Goal: Task Accomplishment & Management: Use online tool/utility

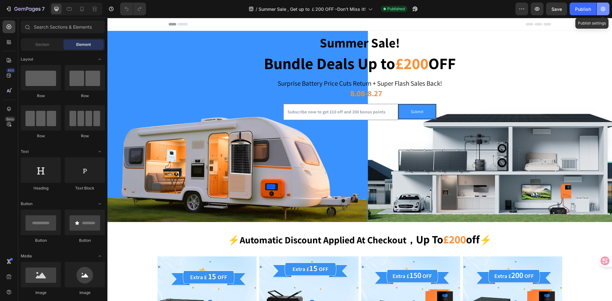
click at [601, 11] on icon "button" at bounding box center [603, 9] width 6 height 6
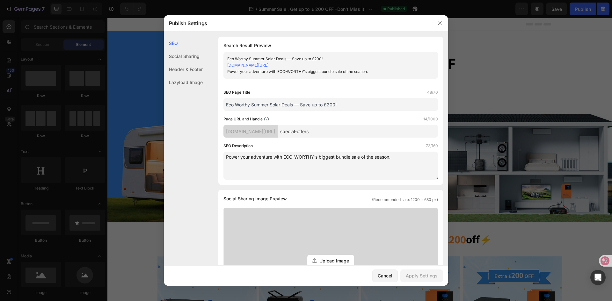
click at [316, 135] on input "special-offers" at bounding box center [358, 131] width 160 height 13
drag, startPoint x: 312, startPoint y: 133, endPoint x: 350, endPoint y: 134, distance: 37.9
click at [350, 134] on input "special-offers" at bounding box center [358, 131] width 160 height 13
type input "Summer-Sale"
click at [429, 276] on div "Apply Settings" at bounding box center [422, 276] width 32 height 7
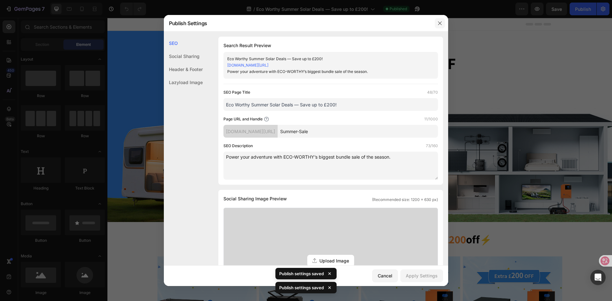
click at [437, 25] on button "button" at bounding box center [440, 23] width 10 height 10
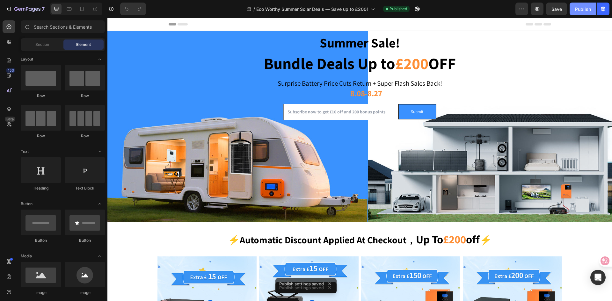
click at [578, 15] on button "Publish" at bounding box center [583, 9] width 27 height 13
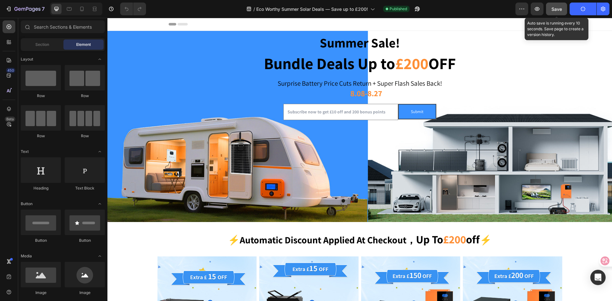
click at [564, 11] on button "Save" at bounding box center [556, 9] width 21 height 13
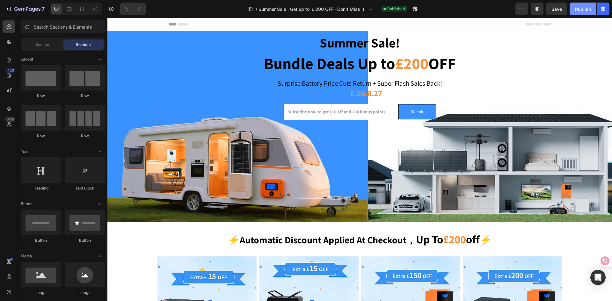
click at [582, 11] on div "Publish" at bounding box center [583, 9] width 16 height 7
click at [602, 10] on icon "button" at bounding box center [603, 9] width 6 height 6
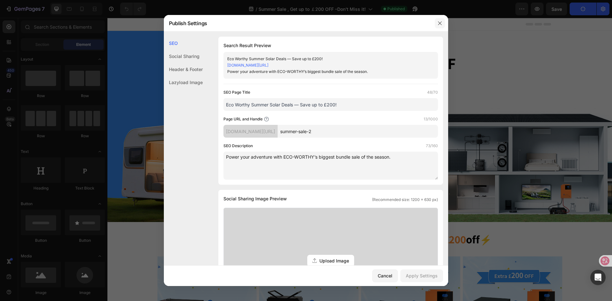
click at [439, 22] on icon "button" at bounding box center [439, 23] width 5 height 5
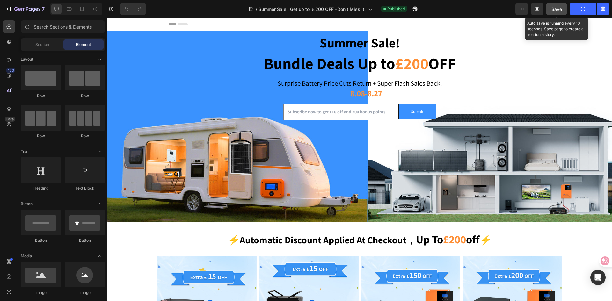
click at [557, 9] on span "Save" at bounding box center [556, 8] width 11 height 5
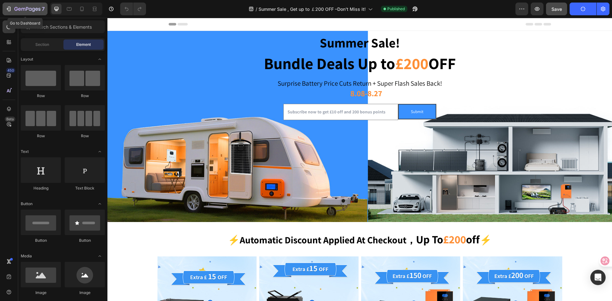
click at [9, 11] on icon "button" at bounding box center [8, 9] width 6 height 6
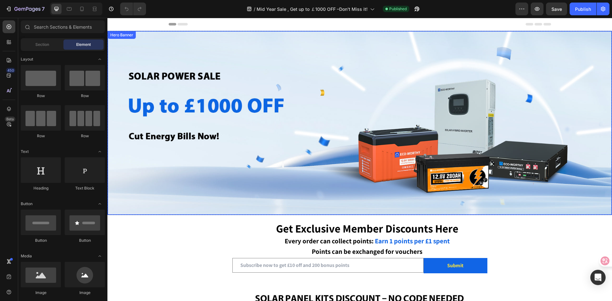
click at [209, 106] on div "Overlay" at bounding box center [360, 123] width 504 height 184
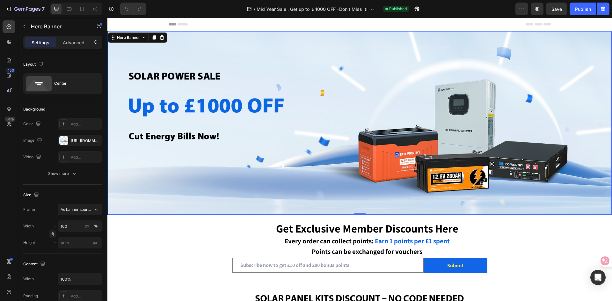
click at [209, 106] on div "Overlay" at bounding box center [360, 123] width 504 height 184
click at [602, 6] on icon "button" at bounding box center [603, 9] width 6 height 6
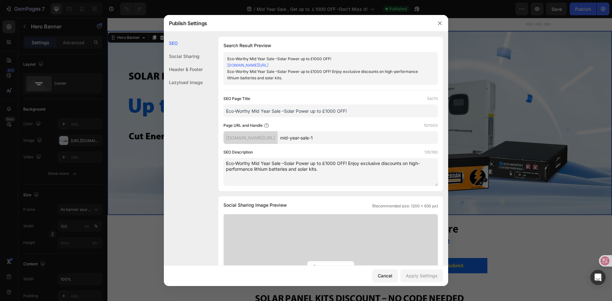
drag, startPoint x: 350, startPoint y: 141, endPoint x: 313, endPoint y: 141, distance: 37.0
click at [313, 141] on input "mid-year-sale-1" at bounding box center [358, 137] width 160 height 13
paste input "special-offers"
type input "special-offers"
click at [403, 278] on button "Apply Settings" at bounding box center [421, 276] width 43 height 13
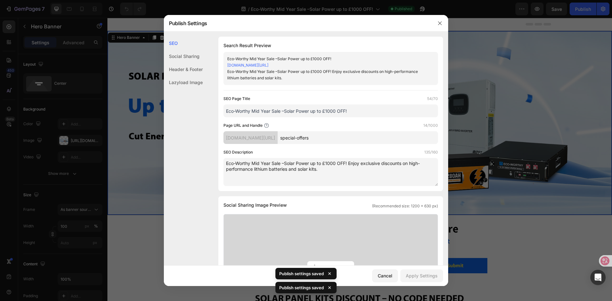
click at [262, 113] on input "Eco-Worthy Mid Year Sale –Solar Power up to £1000 OFF!" at bounding box center [330, 111] width 215 height 13
drag, startPoint x: 253, startPoint y: 111, endPoint x: 270, endPoint y: 111, distance: 16.9
click at [270, 111] on input "Eco-Worthy Mid Year Sale –Solar Power up to £1000 OFF!" at bounding box center [330, 111] width 215 height 13
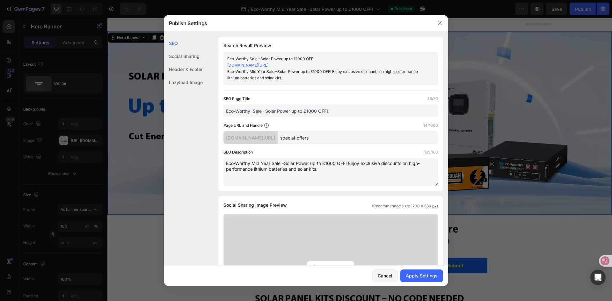
drag, startPoint x: 254, startPoint y: 112, endPoint x: 262, endPoint y: 110, distance: 8.1
click at [262, 110] on input "Eco-Worthy Sale –Solar Power up to £1000 OFF!" at bounding box center [330, 111] width 215 height 13
drag, startPoint x: 253, startPoint y: 112, endPoint x: 263, endPoint y: 113, distance: 10.6
click at [263, 113] on input "Eco-Worthy Deals –Solar Power up to £1000 OFF!" at bounding box center [330, 111] width 215 height 13
type input "Eco-Worthy Deals –Solar Power up to £1000 OFF!"
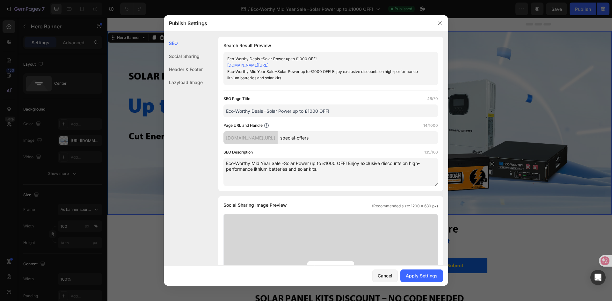
drag, startPoint x: 254, startPoint y: 162, endPoint x: 280, endPoint y: 162, distance: 25.8
click at [280, 162] on textarea "Eco-Worthy Mid Year Sale –Solar Power up to £1000 OFF! Enjoy exclusive discount…" at bounding box center [330, 172] width 215 height 28
paste textarea "Deals"
type textarea "Eco-Worthy Deals –Solar Power up to £1000 OFF! Enjoy exclusive discounts on hig…"
click at [411, 274] on div "Apply Settings" at bounding box center [422, 276] width 32 height 7
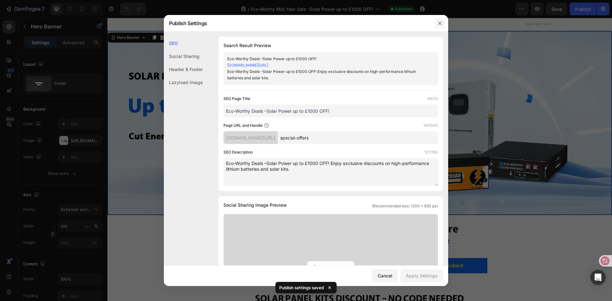
click at [439, 21] on icon "button" at bounding box center [439, 23] width 5 height 5
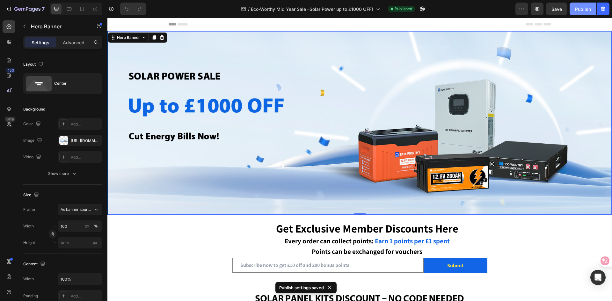
click at [577, 12] on div "Publish" at bounding box center [583, 9] width 16 height 7
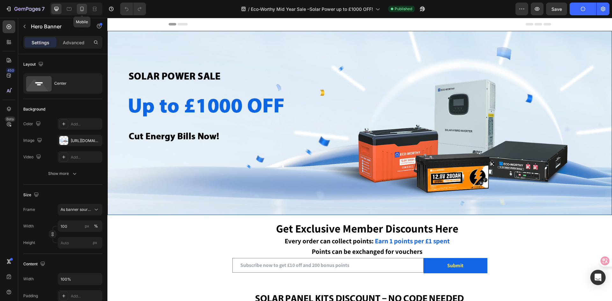
click at [82, 7] on icon at bounding box center [82, 9] width 4 height 4
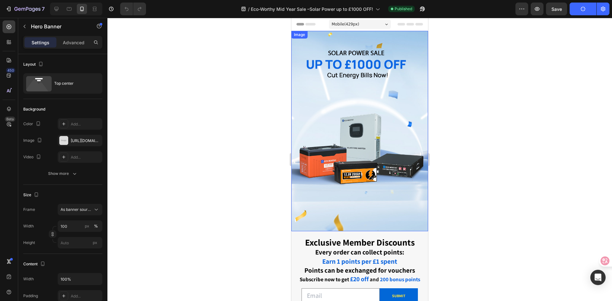
click at [371, 123] on img at bounding box center [359, 131] width 137 height 200
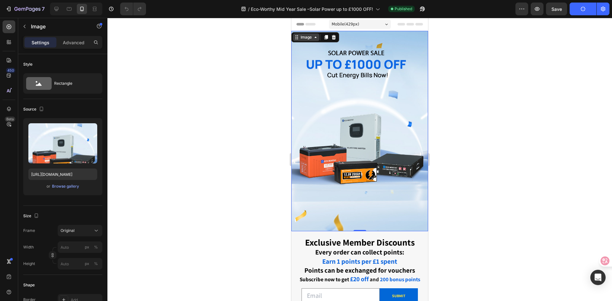
click at [296, 37] on icon at bounding box center [296, 37] width 5 height 5
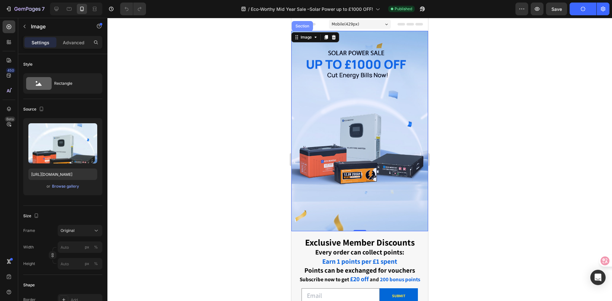
click at [300, 26] on div "Section" at bounding box center [302, 26] width 16 height 4
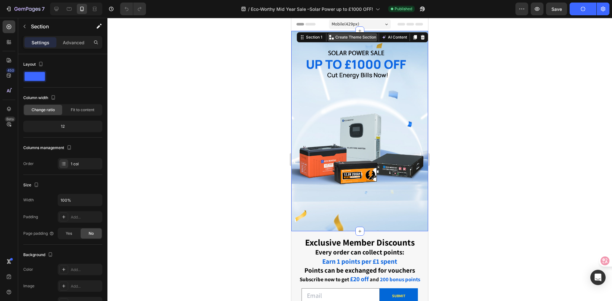
click at [342, 36] on p "Create Theme Section" at bounding box center [355, 37] width 41 height 6
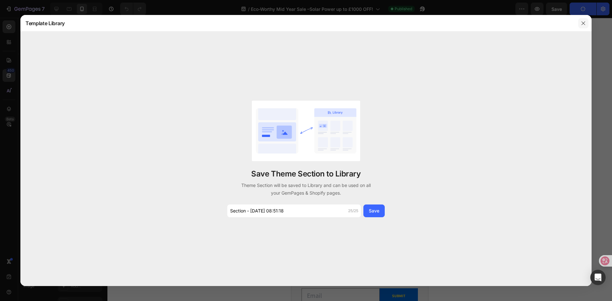
click at [580, 22] on button "button" at bounding box center [583, 23] width 10 height 10
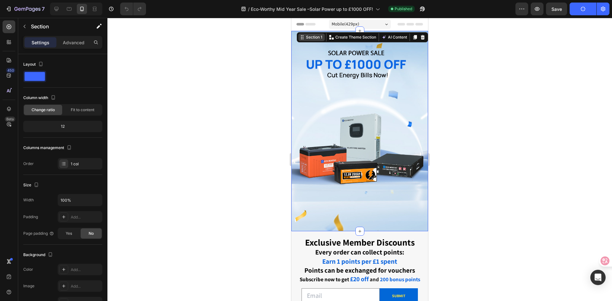
click at [305, 40] on div "Section 1" at bounding box center [314, 37] width 19 height 6
click at [327, 120] on img at bounding box center [359, 131] width 137 height 200
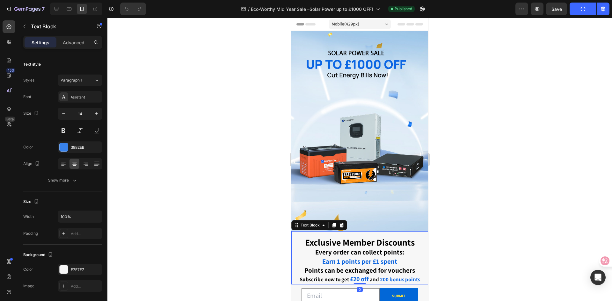
click at [300, 238] on p "Exclusive Member Discounts" at bounding box center [359, 243] width 129 height 10
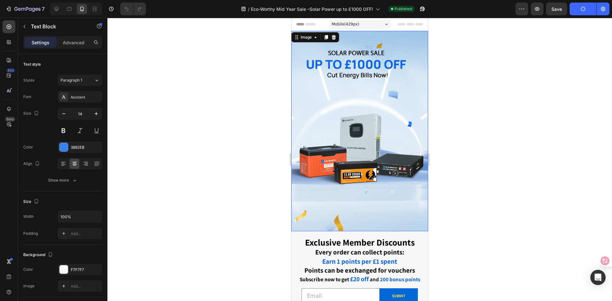
click at [299, 62] on img at bounding box center [359, 131] width 137 height 200
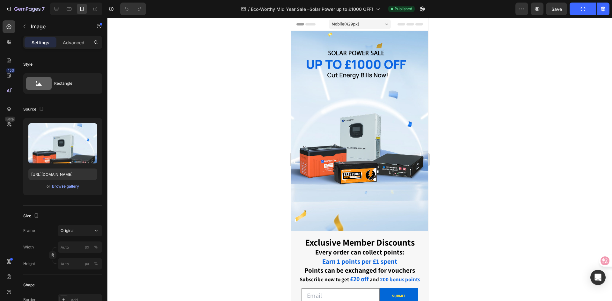
click at [313, 23] on span "Header" at bounding box center [310, 24] width 14 height 6
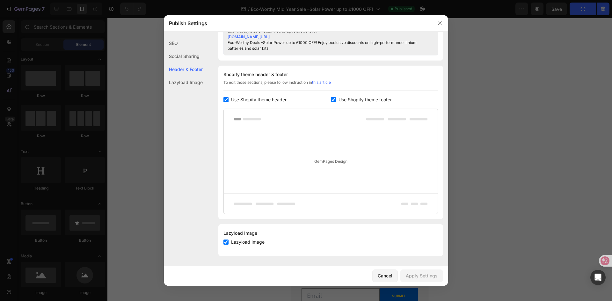
scroll to position [296, 0]
click at [438, 25] on icon "button" at bounding box center [439, 23] width 5 height 5
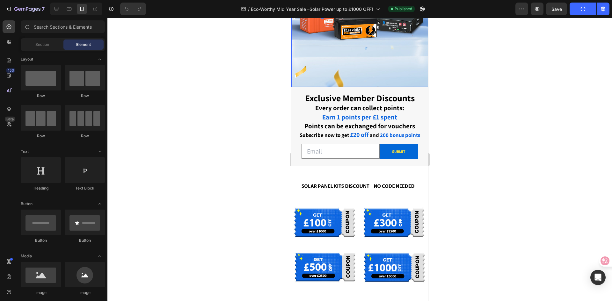
select select "1 Piece"
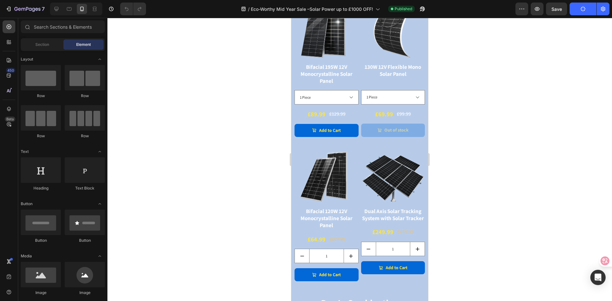
scroll to position [733, 0]
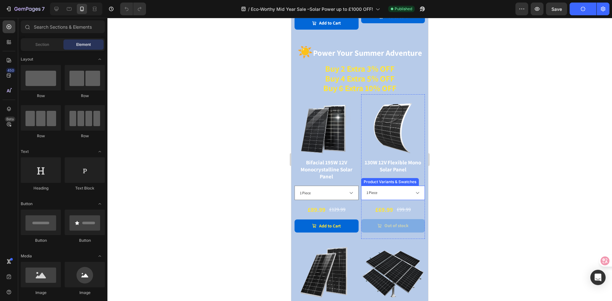
click at [393, 186] on select "2 Pieces (£63.04/each) 4 Pieces (£61.74/each) 6 Pieces (£58.49/each) 1 Piece" at bounding box center [393, 193] width 64 height 14
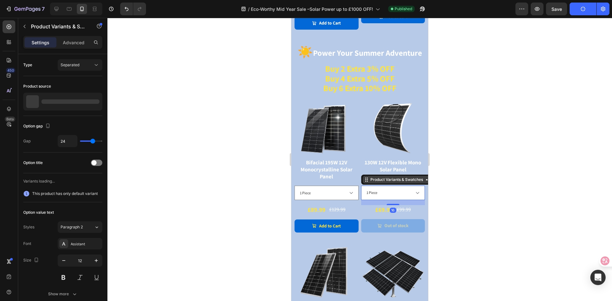
click at [384, 177] on div "Product Variants & Swatches" at bounding box center [396, 180] width 55 height 6
click at [377, 177] on div "Product Variants & Swatches" at bounding box center [396, 180] width 55 height 6
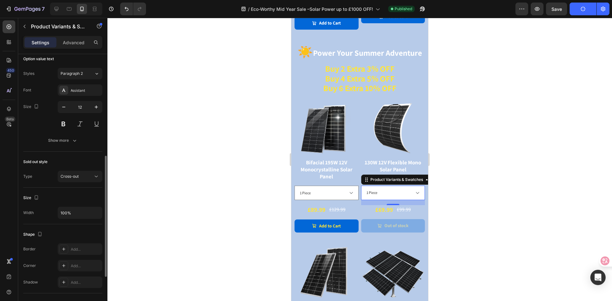
scroll to position [315, 0]
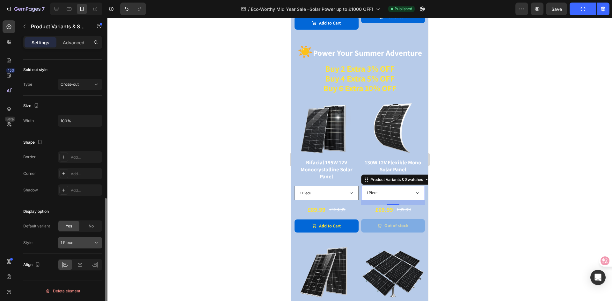
click at [85, 243] on div "1 Piece" at bounding box center [76, 243] width 31 height 6
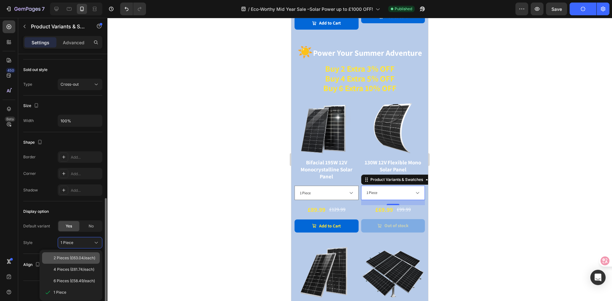
click at [77, 259] on span "2 Pieces (£63.04/each)" at bounding box center [75, 258] width 42 height 6
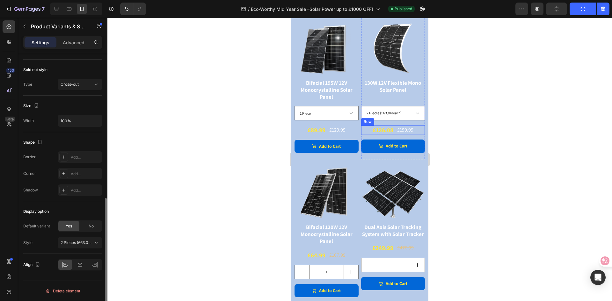
scroll to position [829, 0]
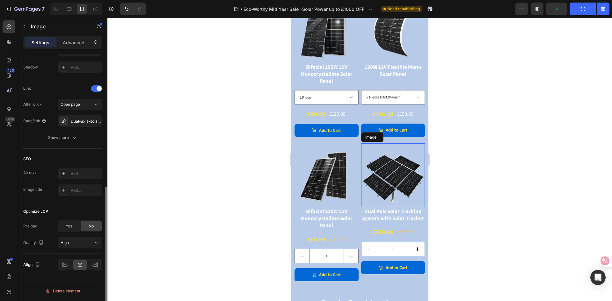
click at [382, 169] on img at bounding box center [393, 175] width 64 height 64
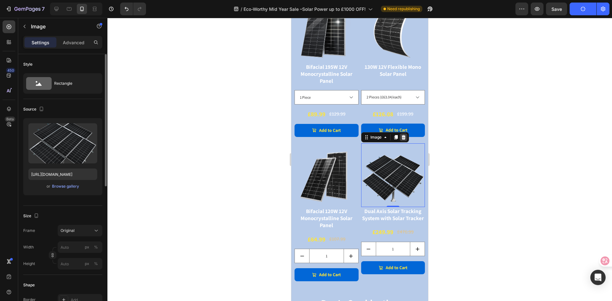
click at [402, 135] on icon at bounding box center [403, 137] width 4 height 4
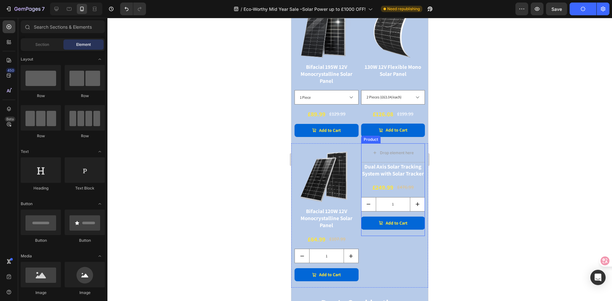
click at [364, 137] on div "Product" at bounding box center [370, 140] width 17 height 6
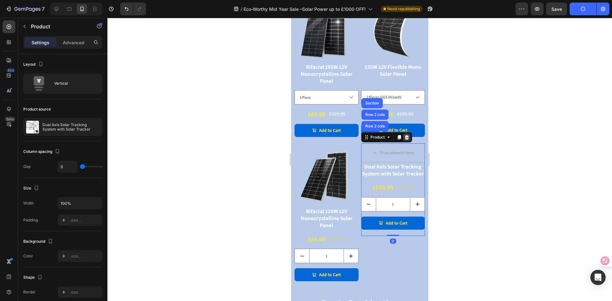
click at [404, 135] on icon at bounding box center [406, 137] width 4 height 4
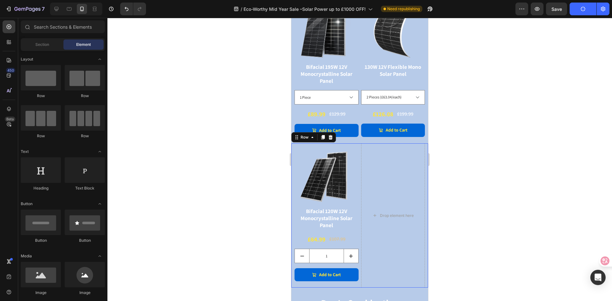
click at [357, 143] on div "Image Bifacial 120W 12V Monocrystalline Solar Panel Product Title £64.99 Produc…" at bounding box center [359, 215] width 137 height 145
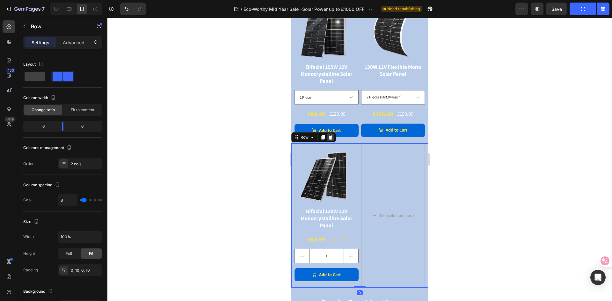
click at [331, 135] on icon at bounding box center [330, 137] width 5 height 5
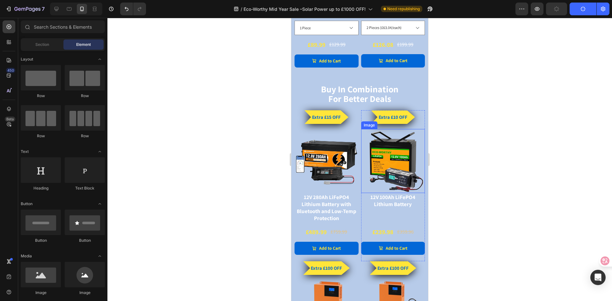
scroll to position [956, 0]
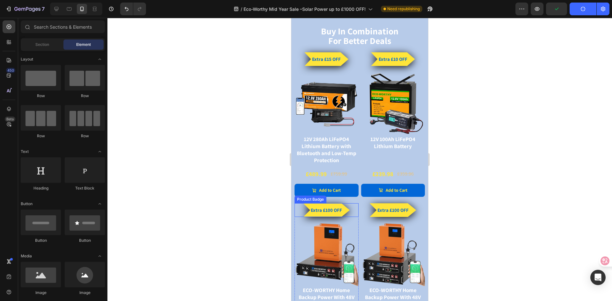
click at [330, 205] on pre "Extra £100 OFF" at bounding box center [326, 210] width 47 height 14
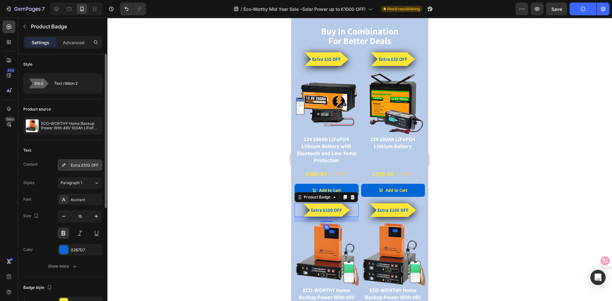
click at [77, 164] on div "Extra £100 OFF" at bounding box center [86, 166] width 30 height 6
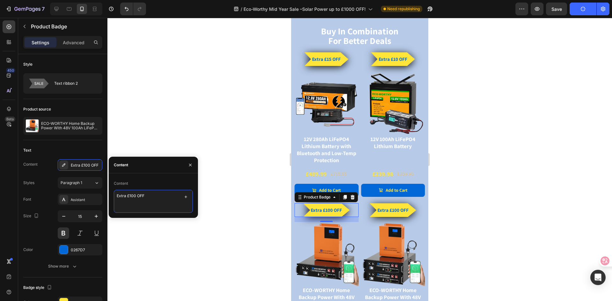
click at [133, 196] on textarea "Extra £100 OFF" at bounding box center [153, 201] width 79 height 23
type textarea "Extra £150 OFF"
click at [394, 203] on pre "Extra £100 OFF" at bounding box center [393, 210] width 47 height 14
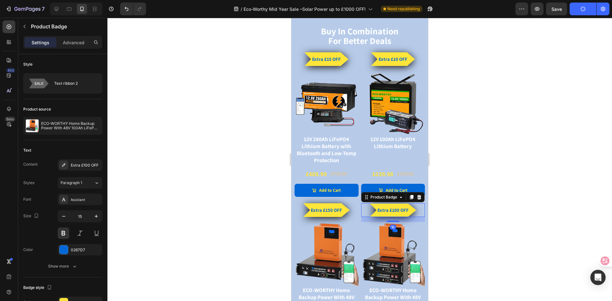
click at [392, 203] on pre "Extra £100 OFF" at bounding box center [393, 210] width 47 height 14
click at [92, 168] on div "Extra £100 OFF" at bounding box center [86, 166] width 30 height 6
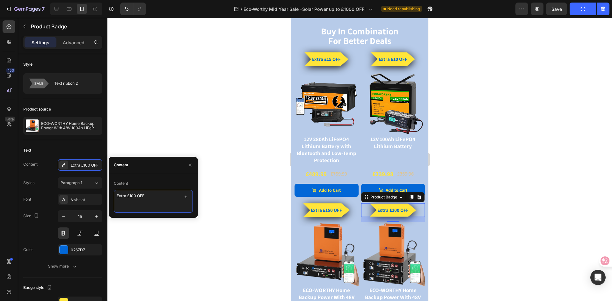
click at [130, 197] on textarea "Extra £100 OFF" at bounding box center [153, 201] width 79 height 23
type textarea "Extra £200 OFF"
click at [455, 199] on div at bounding box center [359, 159] width 505 height 283
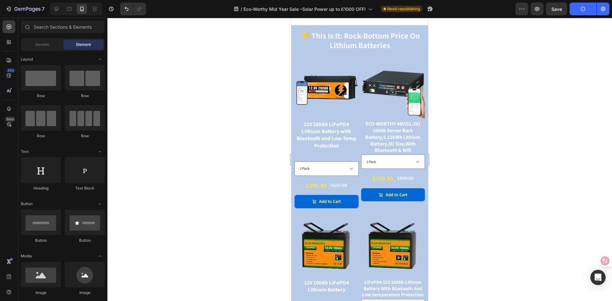
scroll to position [478, 0]
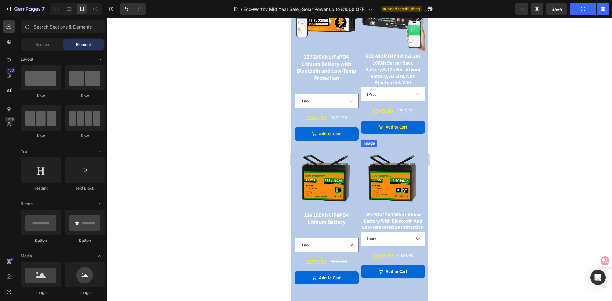
click at [380, 179] on img at bounding box center [393, 179] width 64 height 64
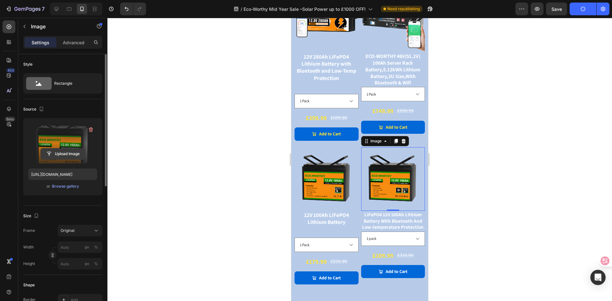
click at [67, 156] on input "file" at bounding box center [63, 154] width 44 height 11
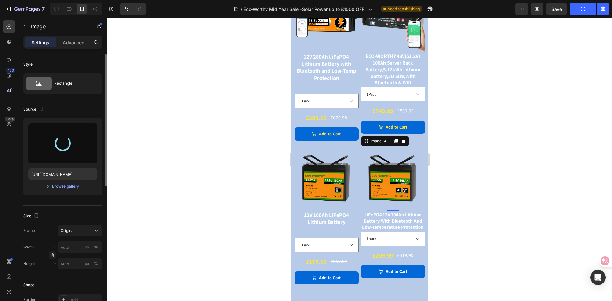
type input "https://cdn.shopify.com/s/files/1/0585/7148/9429/files/gempages_490540529369482…"
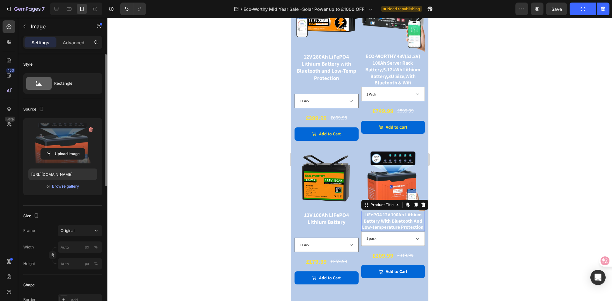
click at [387, 220] on div "LiFePO4 12V 100Ah Lithium Battery With Bluetooth And Low-temperature Protection" at bounding box center [393, 221] width 64 height 20
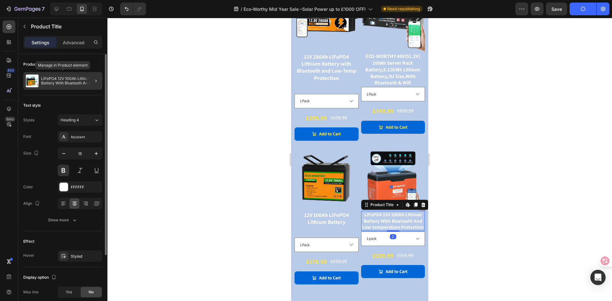
click at [66, 84] on p "LiFePO4 12V 100Ah Lithium Battery With Bluetooth And Low-temperature Protection" at bounding box center [70, 81] width 59 height 9
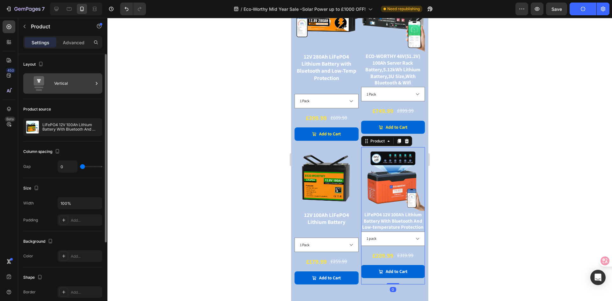
click at [93, 85] on div "Vertical" at bounding box center [62, 83] width 79 height 20
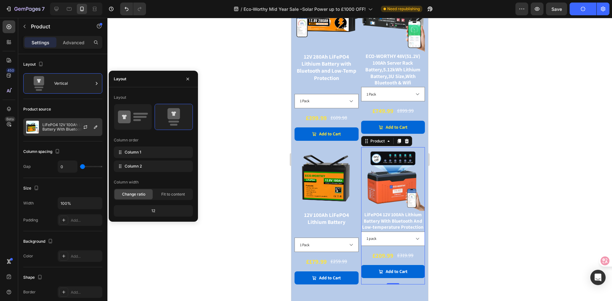
click at [58, 125] on p "LiFePO4 12V 100Ah Lithium Battery With Bluetooth And Low-temperature Protection" at bounding box center [70, 127] width 57 height 9
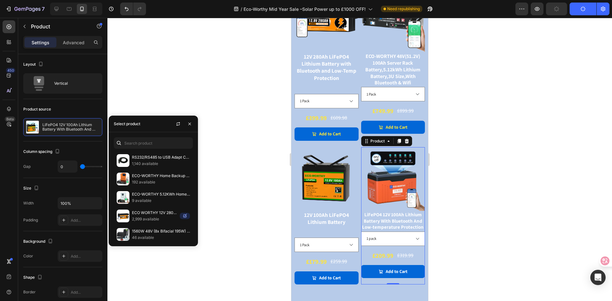
click at [126, 137] on div "RS232/RS485 to USB Adapt Cable for Server Rack Battery & PC Communication 1,140…" at bounding box center [153, 189] width 89 height 114
click at [128, 145] on input "text" at bounding box center [153, 142] width 79 height 11
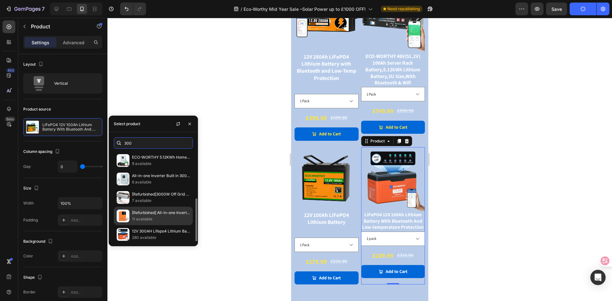
scroll to position [32, 0]
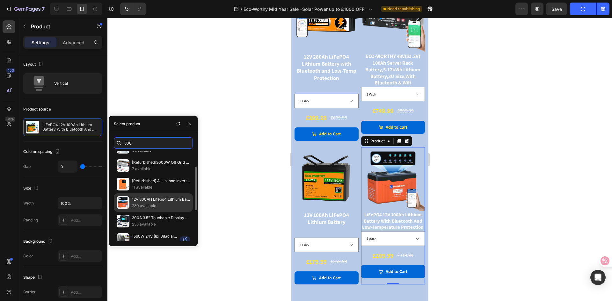
type input "300"
click at [144, 205] on p "280 available" at bounding box center [161, 206] width 58 height 6
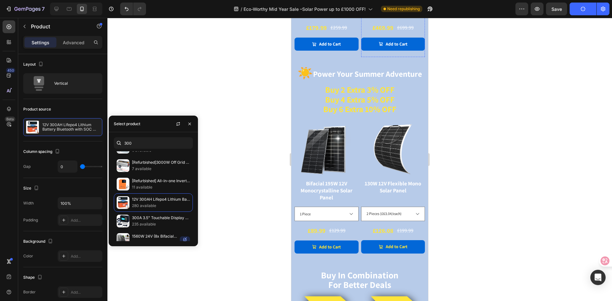
scroll to position [765, 0]
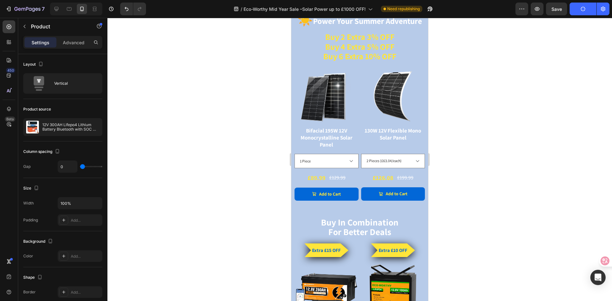
click at [216, 81] on div at bounding box center [359, 159] width 505 height 283
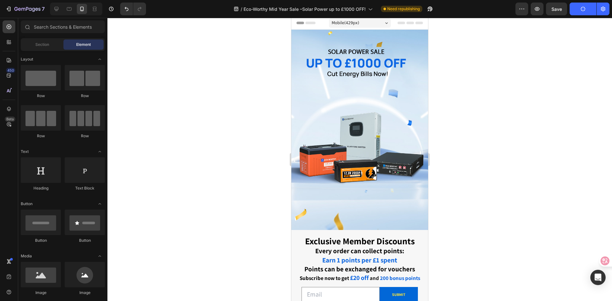
scroll to position [0, 0]
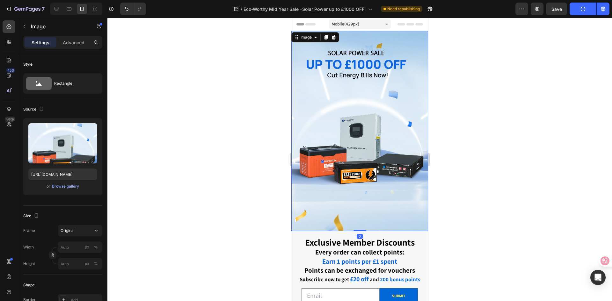
click at [388, 165] on img at bounding box center [359, 131] width 137 height 200
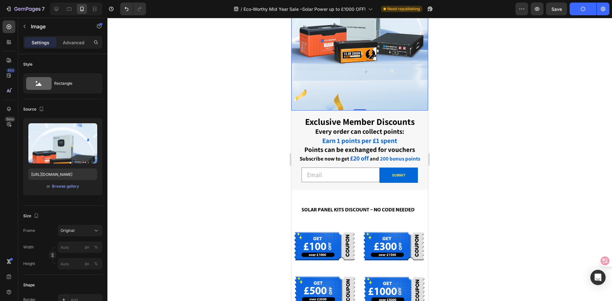
scroll to position [159, 0]
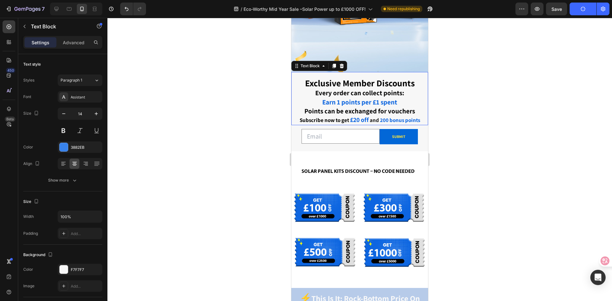
click at [370, 117] on strong "and" at bounding box center [374, 120] width 9 height 7
click at [357, 116] on strong "£20 off" at bounding box center [359, 120] width 19 height 8
click at [353, 116] on strong "£20 off" at bounding box center [359, 120] width 19 height 8
click at [498, 130] on div at bounding box center [359, 159] width 505 height 283
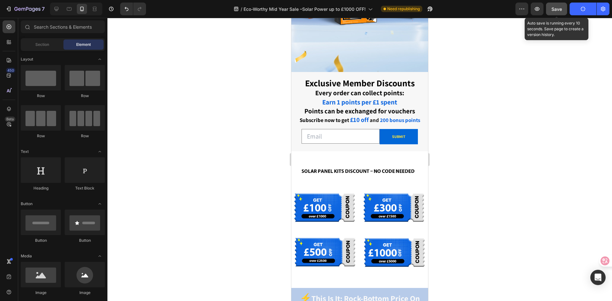
click at [555, 11] on span "Save" at bounding box center [556, 8] width 11 height 5
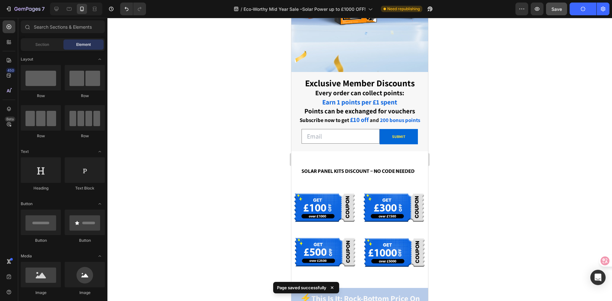
click at [577, 7] on button "Publish" at bounding box center [583, 9] width 27 height 13
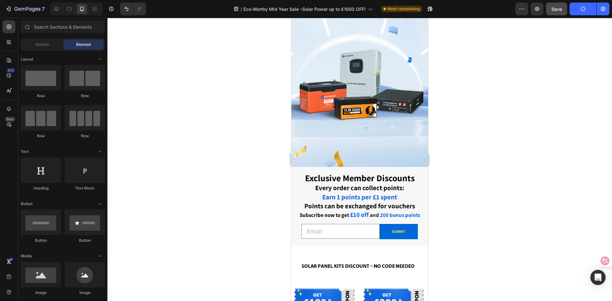
scroll to position [0, 0]
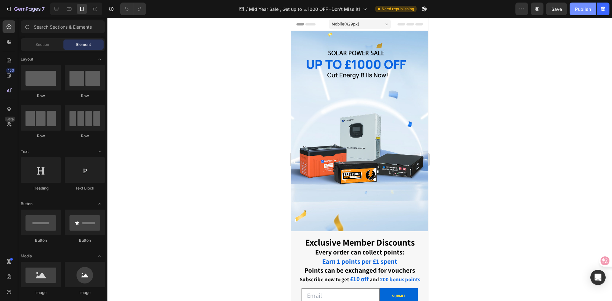
click at [584, 14] on button "Publish" at bounding box center [583, 9] width 27 height 13
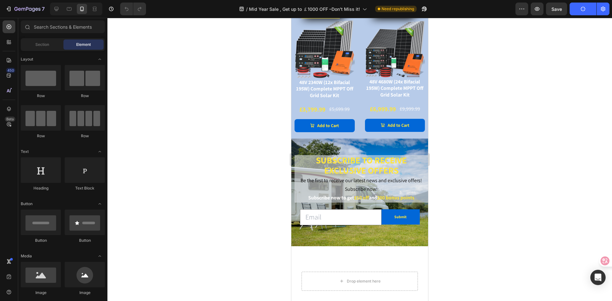
scroll to position [1594, 0]
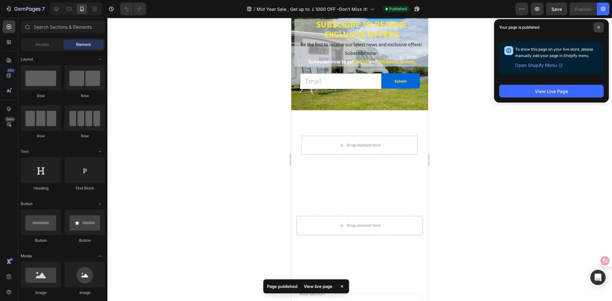
click at [601, 24] on span at bounding box center [599, 27] width 10 height 10
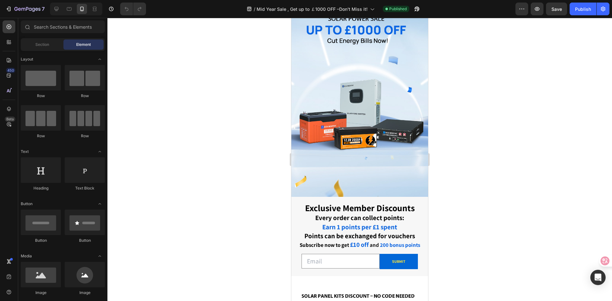
scroll to position [0, 0]
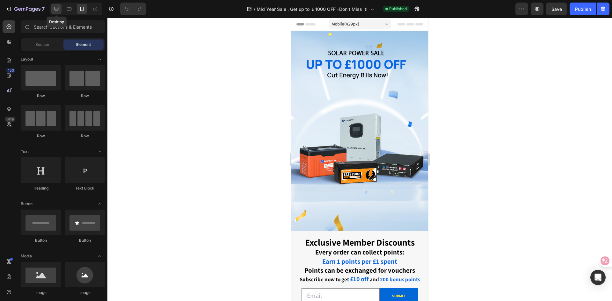
click at [56, 9] on icon at bounding box center [56, 9] width 6 height 6
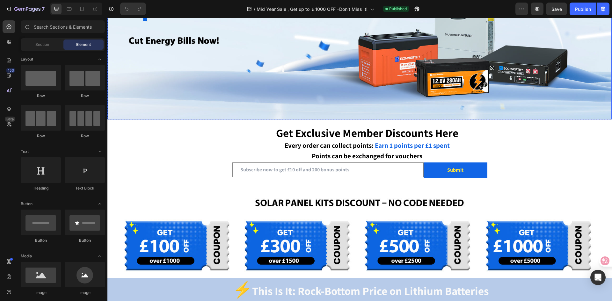
scroll to position [128, 0]
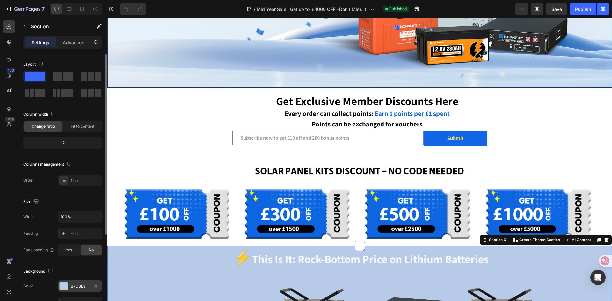
click at [65, 284] on div at bounding box center [64, 286] width 8 height 8
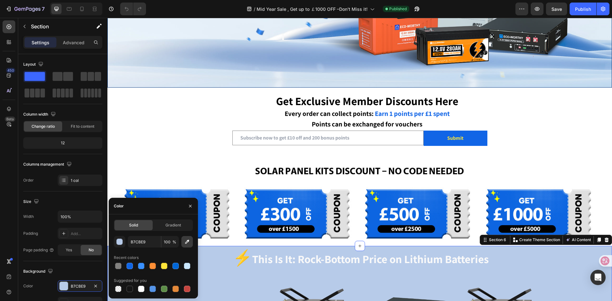
click at [188, 244] on icon "button" at bounding box center [187, 242] width 6 height 6
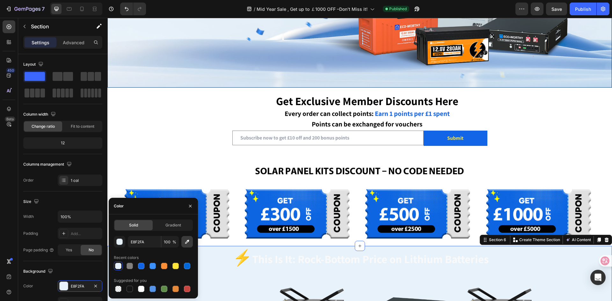
click at [185, 244] on icon "button" at bounding box center [187, 242] width 6 height 6
type input "98B4D8"
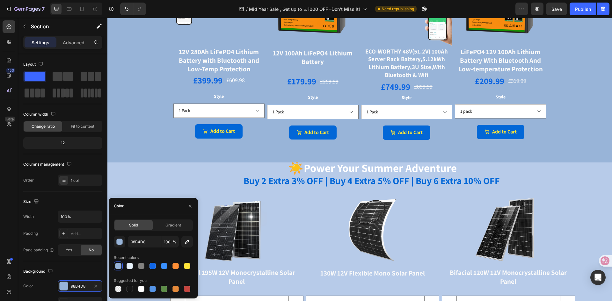
scroll to position [383, 0]
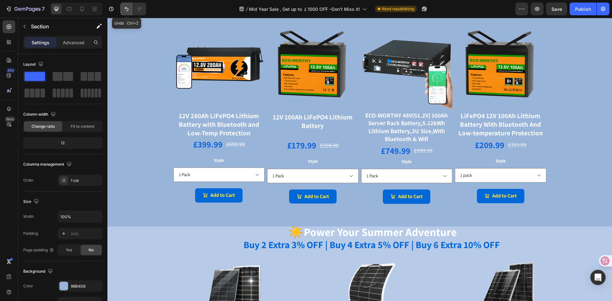
drag, startPoint x: 126, startPoint y: 9, endPoint x: 36, endPoint y: 2, distance: 90.8
click at [126, 9] on icon "Undo/Redo" at bounding box center [126, 9] width 6 height 6
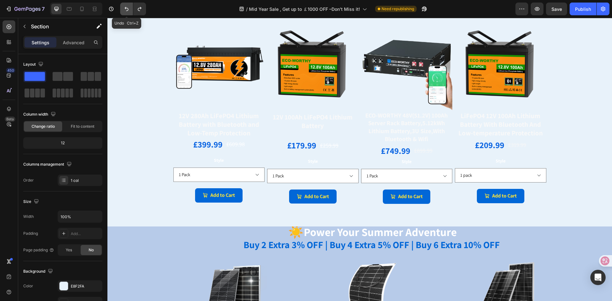
click at [123, 7] on icon "Undo/Redo" at bounding box center [126, 9] width 6 height 6
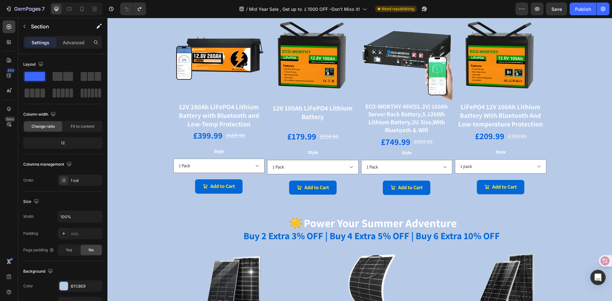
scroll to position [159, 0]
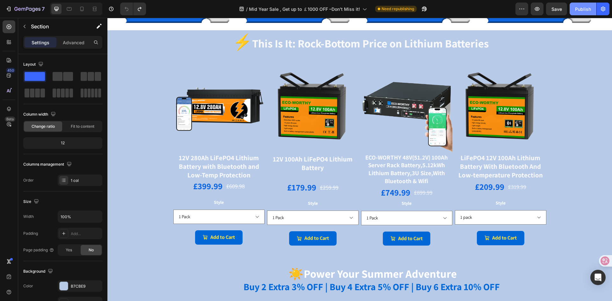
click at [582, 8] on div "Publish" at bounding box center [583, 9] width 16 height 7
click at [496, 108] on img at bounding box center [500, 107] width 91 height 91
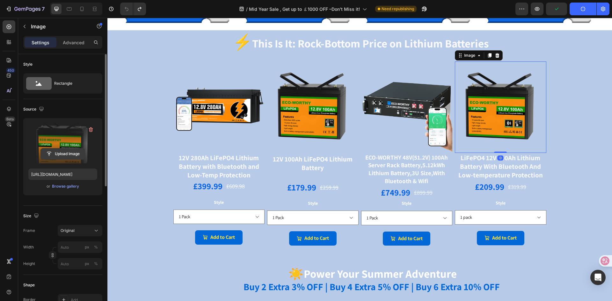
click at [57, 151] on input "file" at bounding box center [63, 154] width 44 height 11
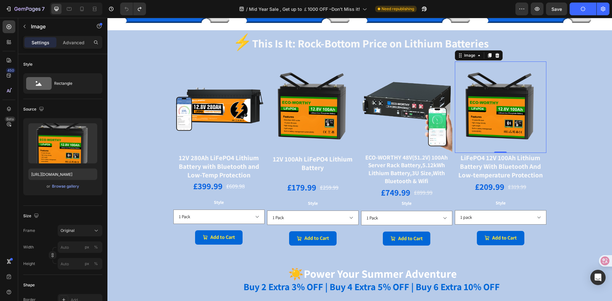
click at [487, 98] on img at bounding box center [500, 107] width 91 height 91
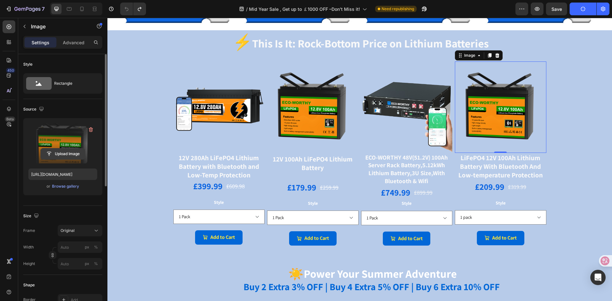
click at [54, 158] on input "file" at bounding box center [63, 154] width 44 height 11
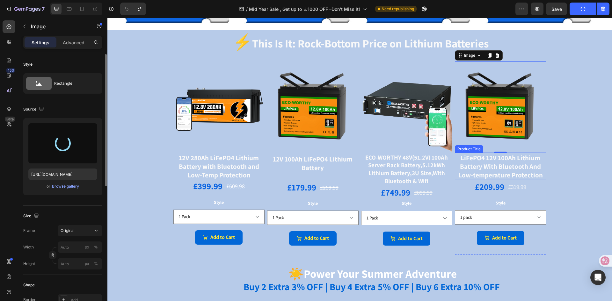
type input "https://cdn.shopify.com/s/files/1/0585/7148/9429/files/gempages_490540529369482…"
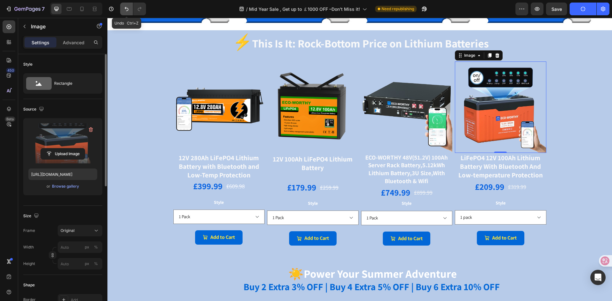
click at [125, 10] on icon "Undo/Redo" at bounding box center [126, 9] width 6 height 6
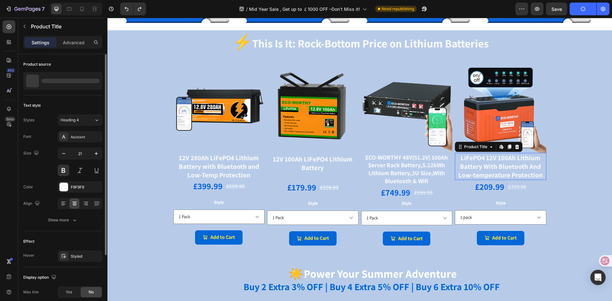
click at [486, 167] on div "LiFePO4 12V 100Ah Lithium Battery With Bluetooth And Low-temperature Protection" at bounding box center [500, 166] width 91 height 27
click at [66, 82] on p "LiFePO4 12V 100Ah Lithium Battery With Bluetooth And Low-temperature Protection" at bounding box center [70, 81] width 59 height 9
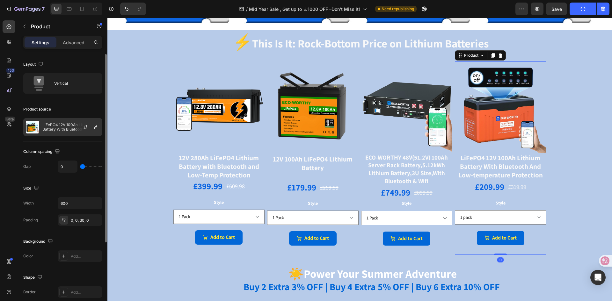
click at [54, 128] on p "LiFePO4 12V 100Ah Lithium Battery With Bluetooth And Low-temperature Protection" at bounding box center [70, 127] width 57 height 9
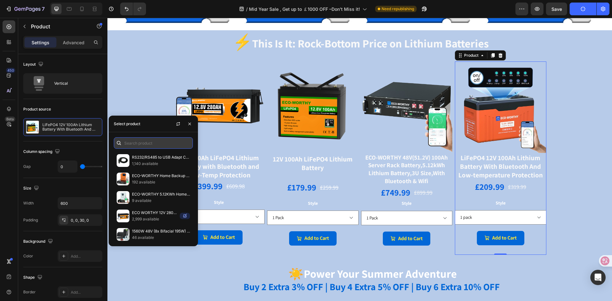
click at [154, 142] on input "text" at bounding box center [153, 142] width 79 height 11
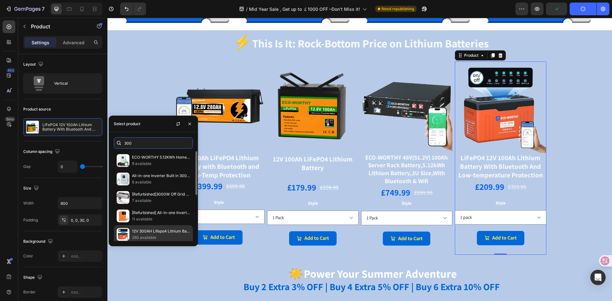
type input "300"
click at [145, 238] on p "280 available" at bounding box center [161, 238] width 58 height 6
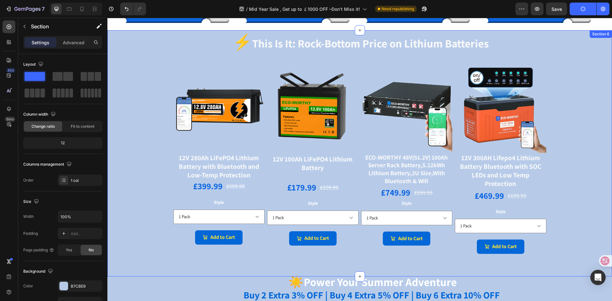
click at [578, 179] on div "⚡ This Is It: Rock-Bottom Price on Lithium Batteries Text Block Row Image 12V 2…" at bounding box center [359, 153] width 505 height 246
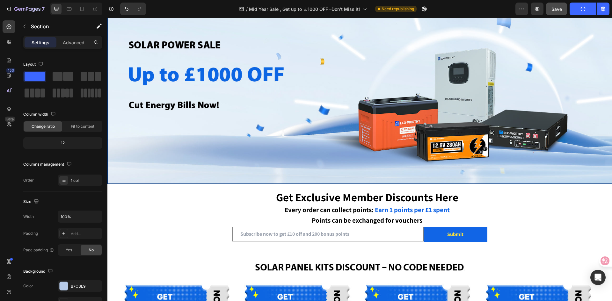
scroll to position [0, 0]
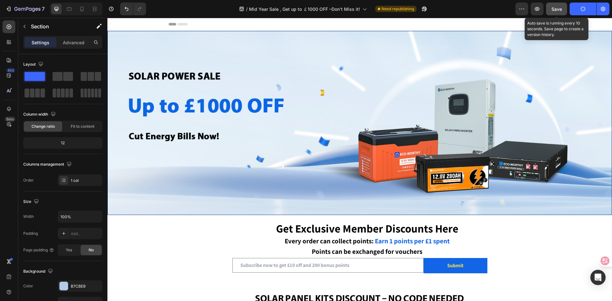
click at [558, 9] on span "Save" at bounding box center [556, 8] width 11 height 5
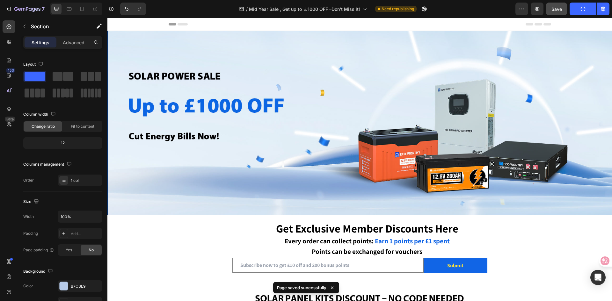
click at [585, 8] on icon "button" at bounding box center [582, 8] width 7 height 7
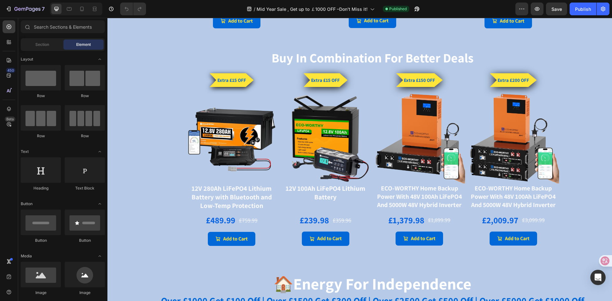
scroll to position [521, 0]
